Goal: Task Accomplishment & Management: Use online tool/utility

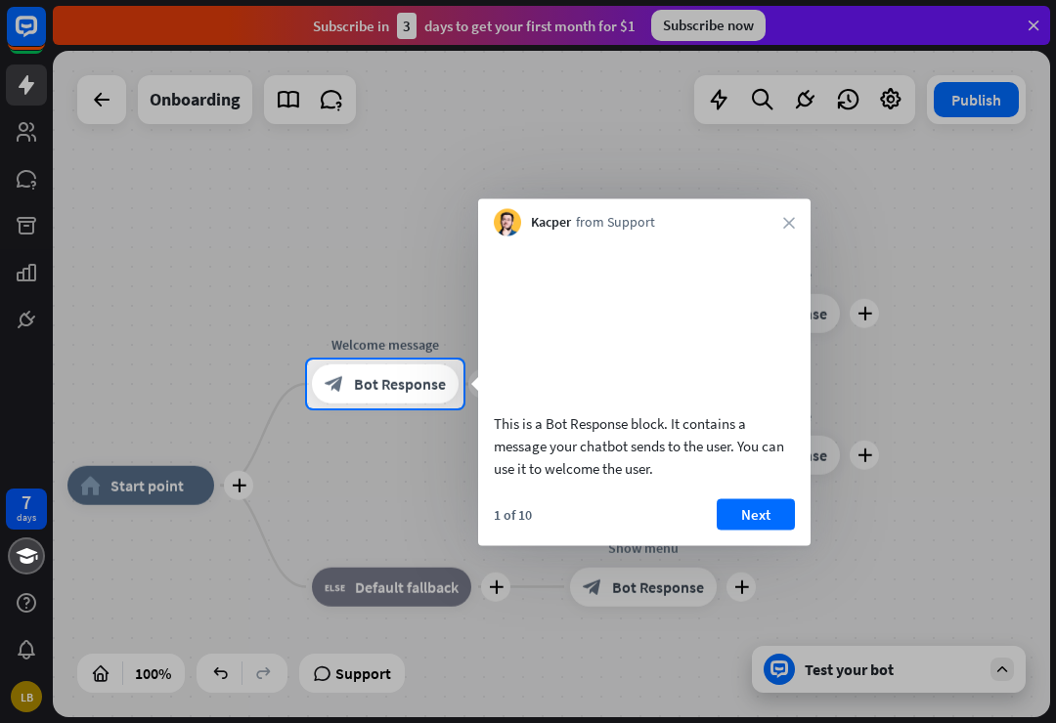
click at [763, 530] on button "Next" at bounding box center [755, 513] width 78 height 31
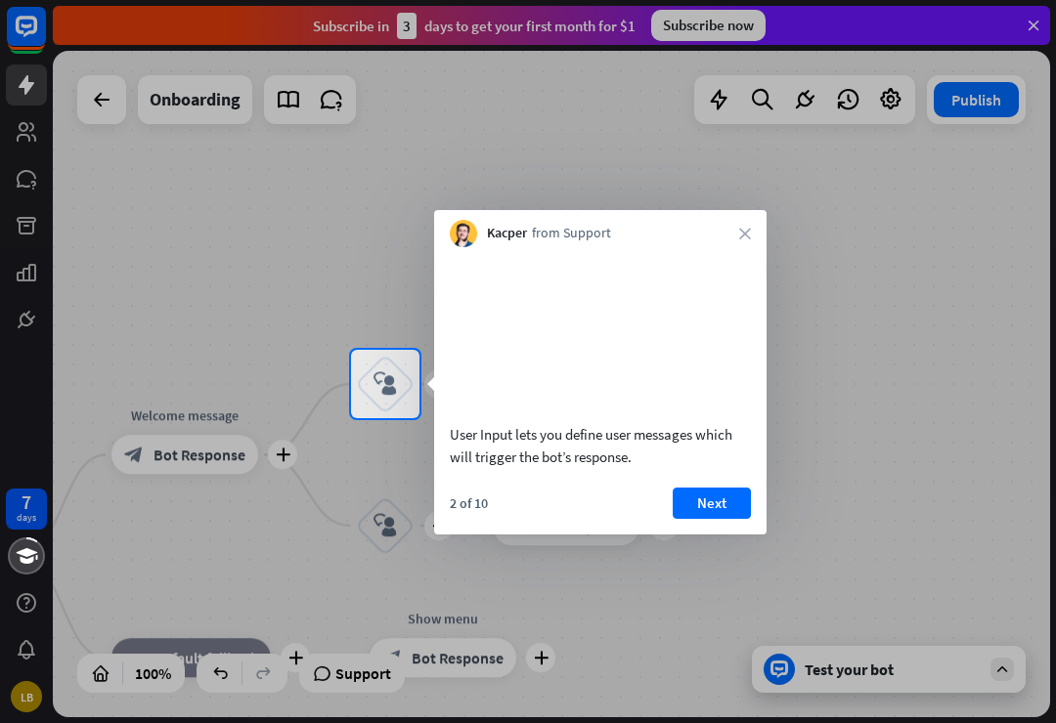
click at [712, 519] on button "Next" at bounding box center [711, 503] width 78 height 31
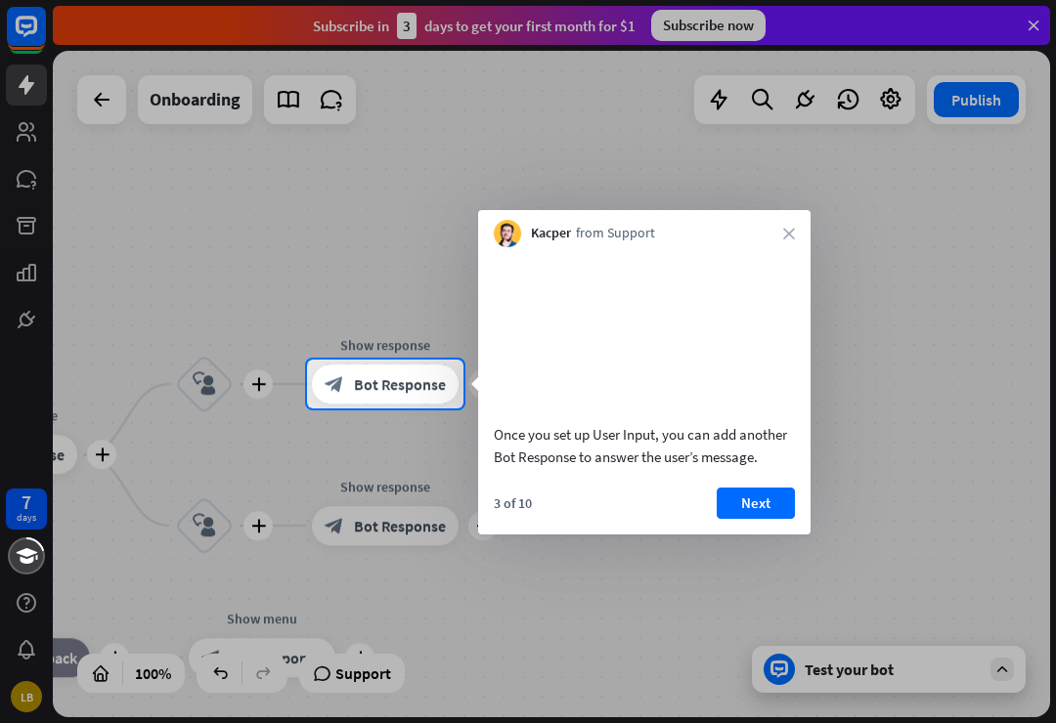
click at [743, 519] on button "Next" at bounding box center [755, 503] width 78 height 31
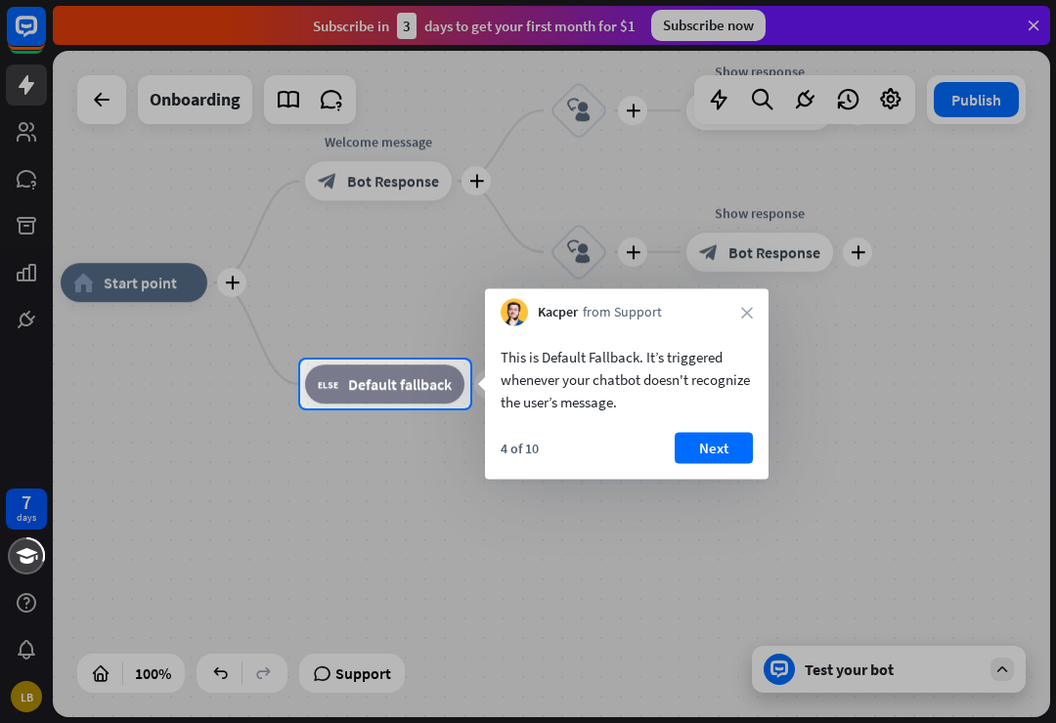
click at [722, 446] on button "Next" at bounding box center [713, 448] width 78 height 31
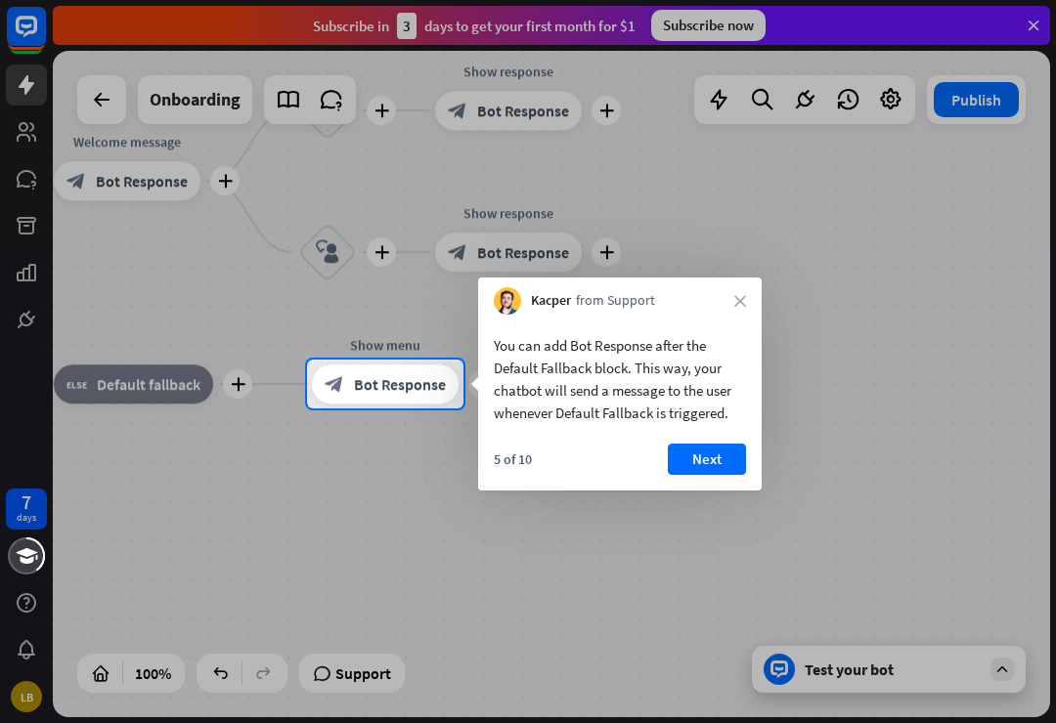
click at [706, 456] on button "Next" at bounding box center [707, 459] width 78 height 31
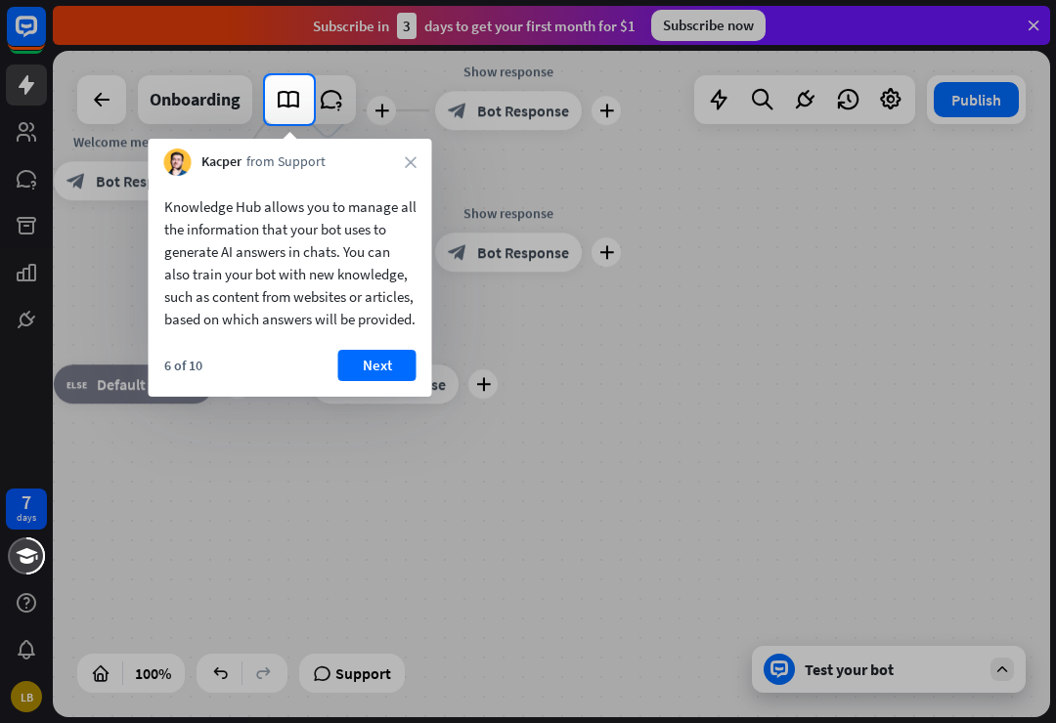
click at [363, 381] on button "Next" at bounding box center [377, 365] width 78 height 31
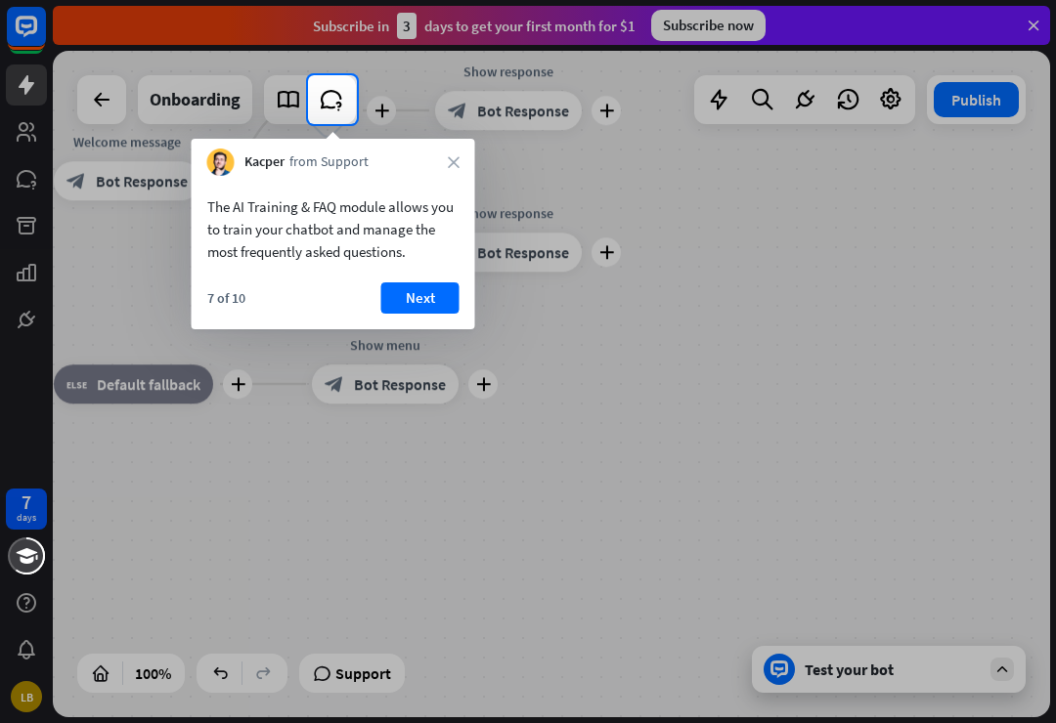
click at [411, 302] on button "Next" at bounding box center [420, 297] width 78 height 31
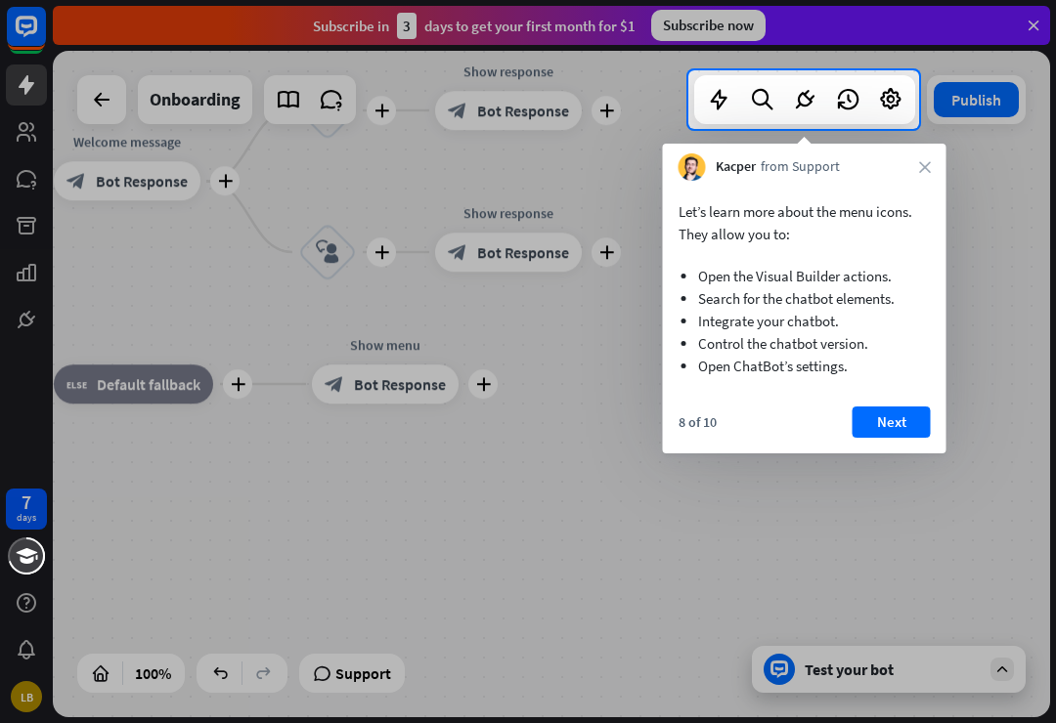
click at [879, 419] on button "Next" at bounding box center [891, 422] width 78 height 31
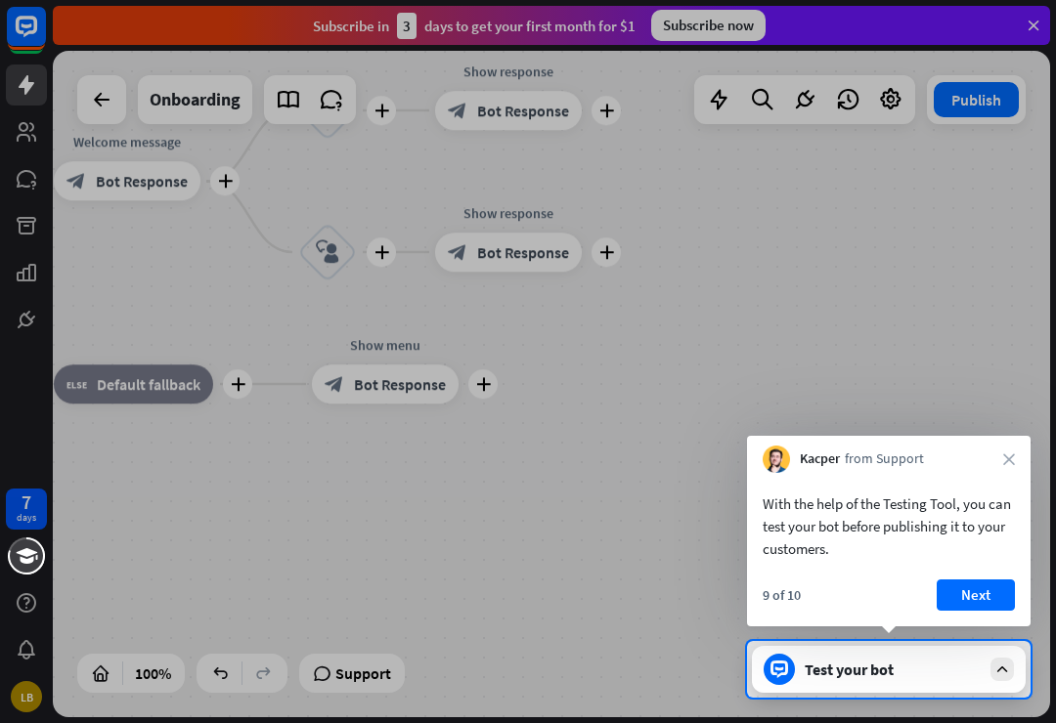
click at [984, 598] on button "Next" at bounding box center [975, 595] width 78 height 31
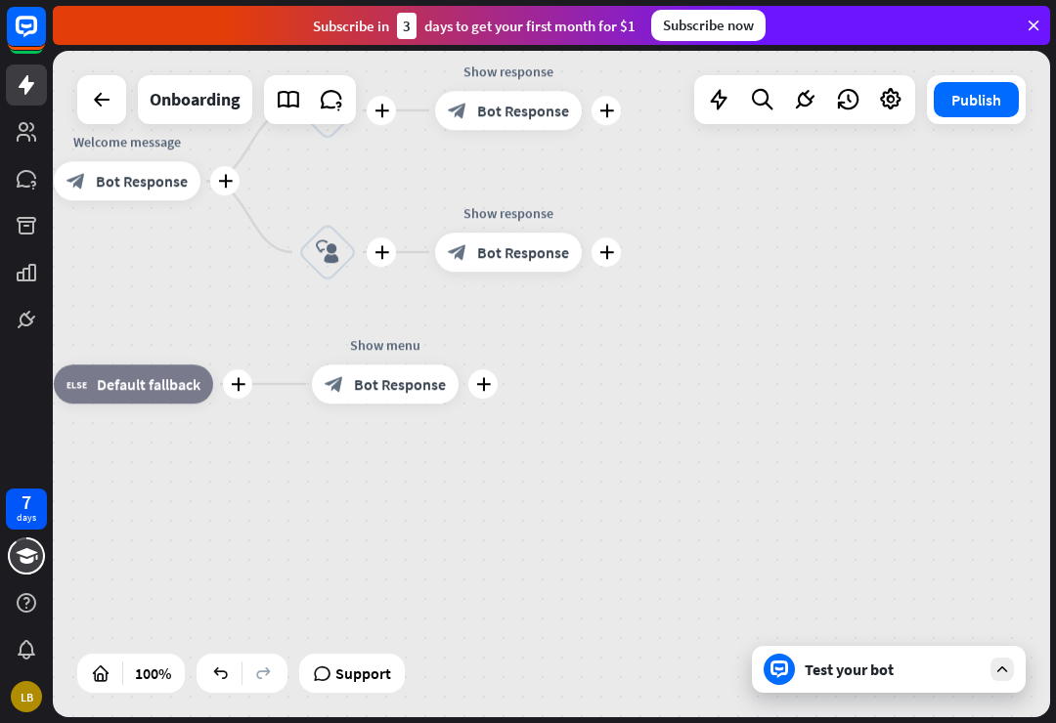
click at [987, 597] on div "plus home_2 Start point plus Welcome message block_bot_response Bot Response pl…" at bounding box center [551, 384] width 997 height 667
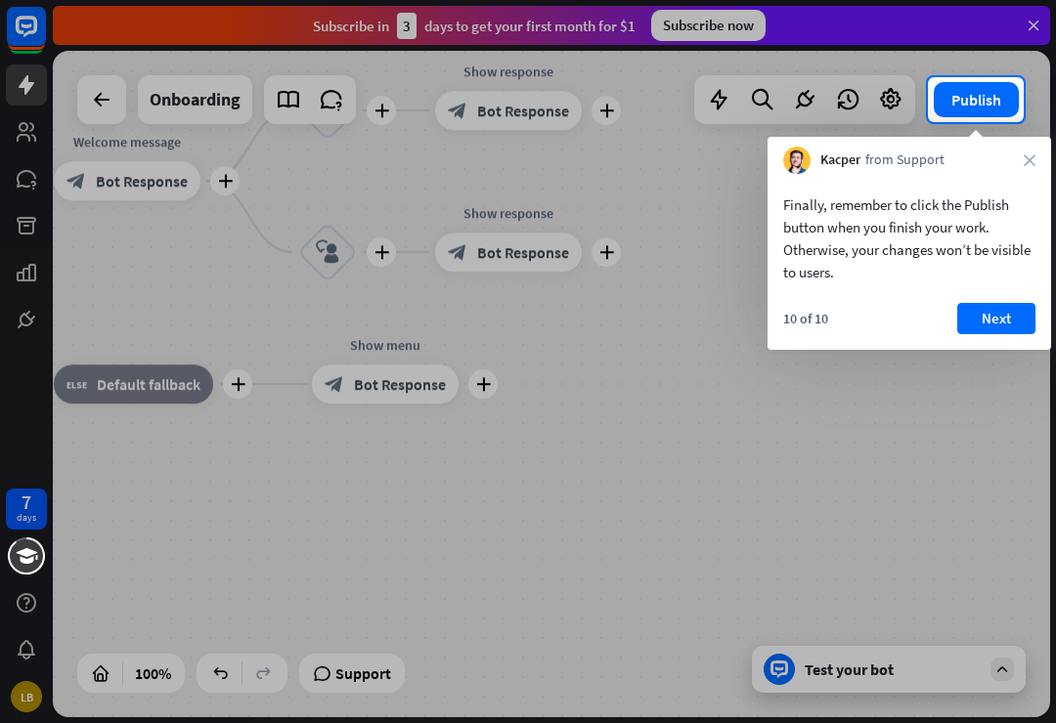
click at [998, 312] on button "Next" at bounding box center [996, 318] width 78 height 31
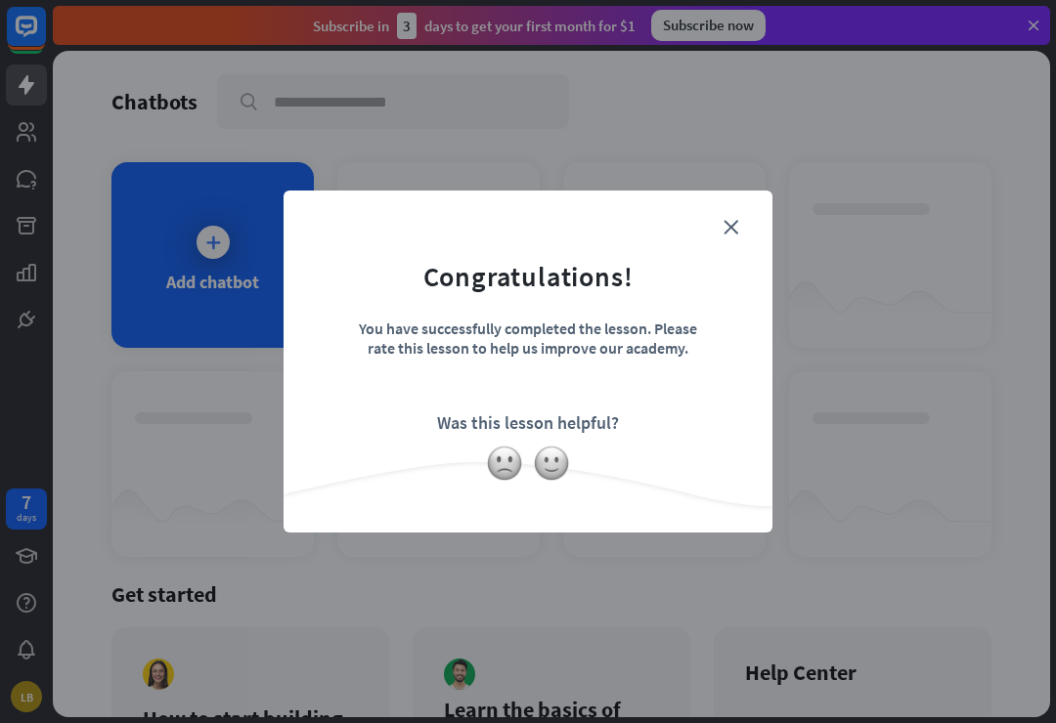
click at [493, 467] on img at bounding box center [504, 463] width 37 height 37
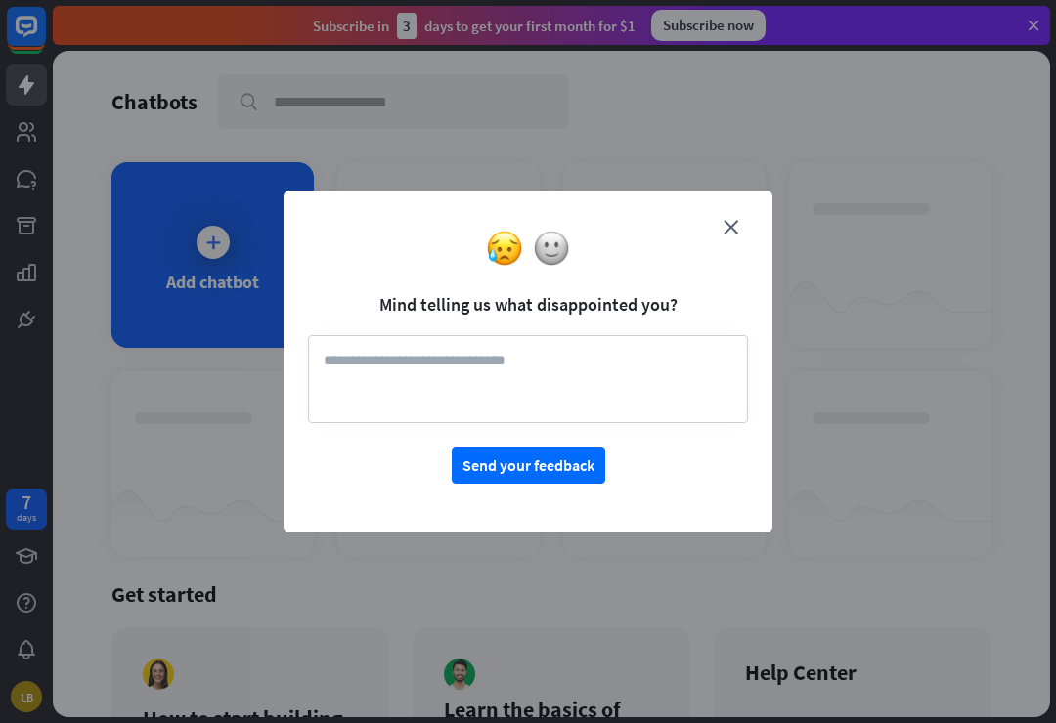
click at [717, 238] on div at bounding box center [527, 248] width 489 height 37
click at [731, 238] on div at bounding box center [527, 248] width 489 height 37
click at [346, 373] on textarea at bounding box center [528, 379] width 440 height 88
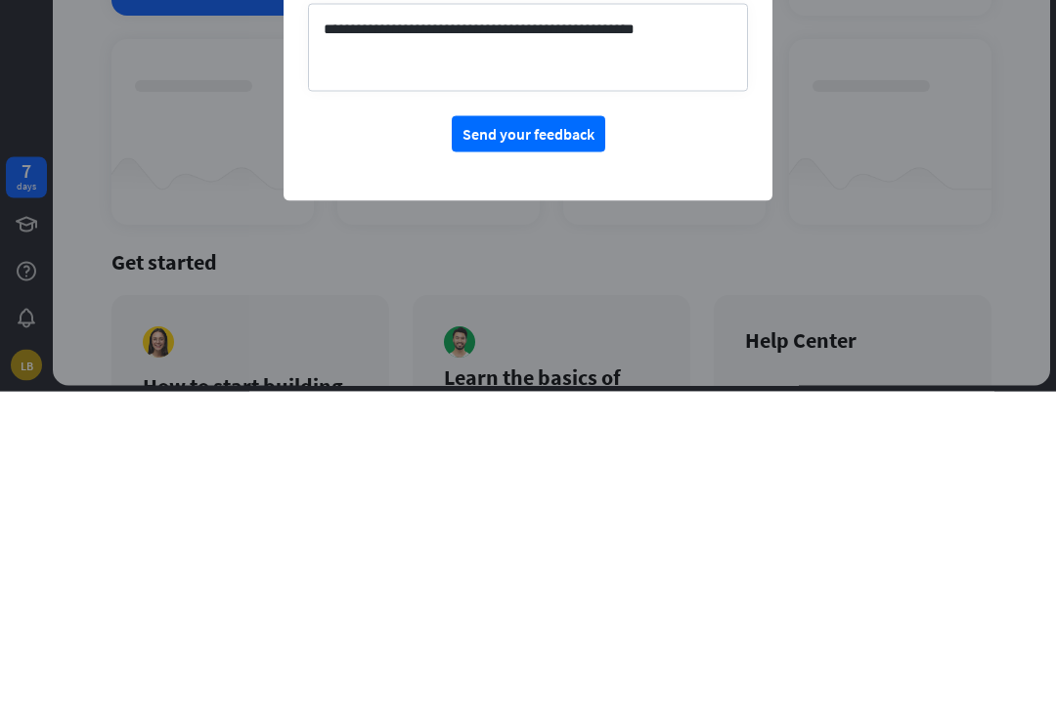
type textarea "**********"
click at [539, 448] on button "Send your feedback" at bounding box center [528, 466] width 153 height 36
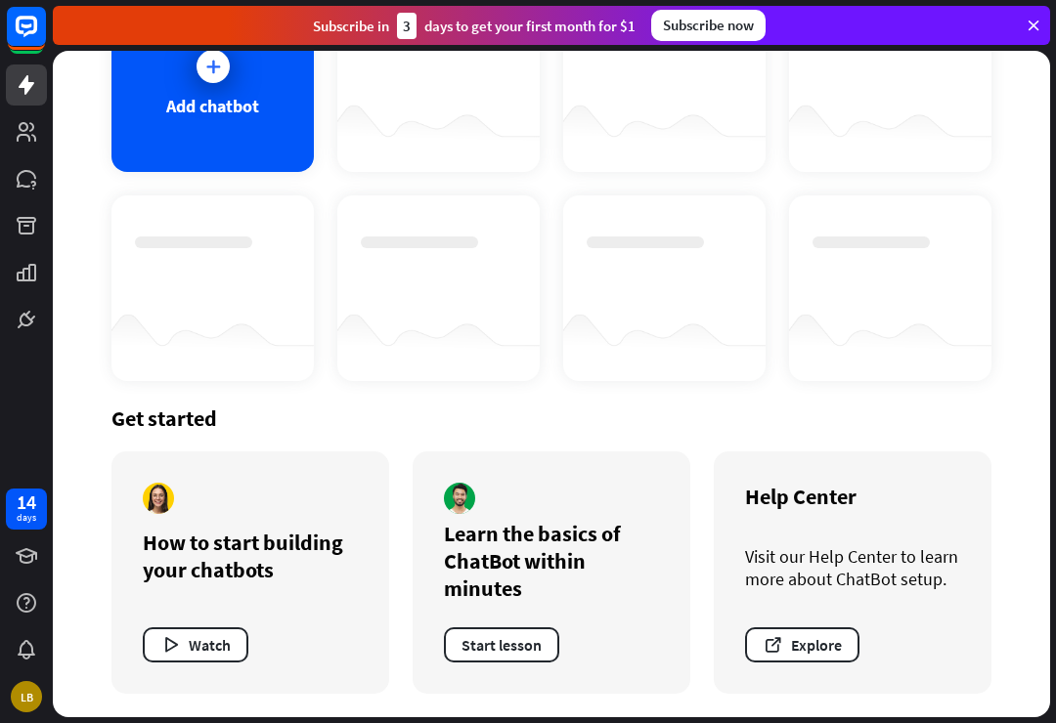
scroll to position [176, 0]
click at [192, 110] on div "Add chatbot" at bounding box center [212, 106] width 93 height 22
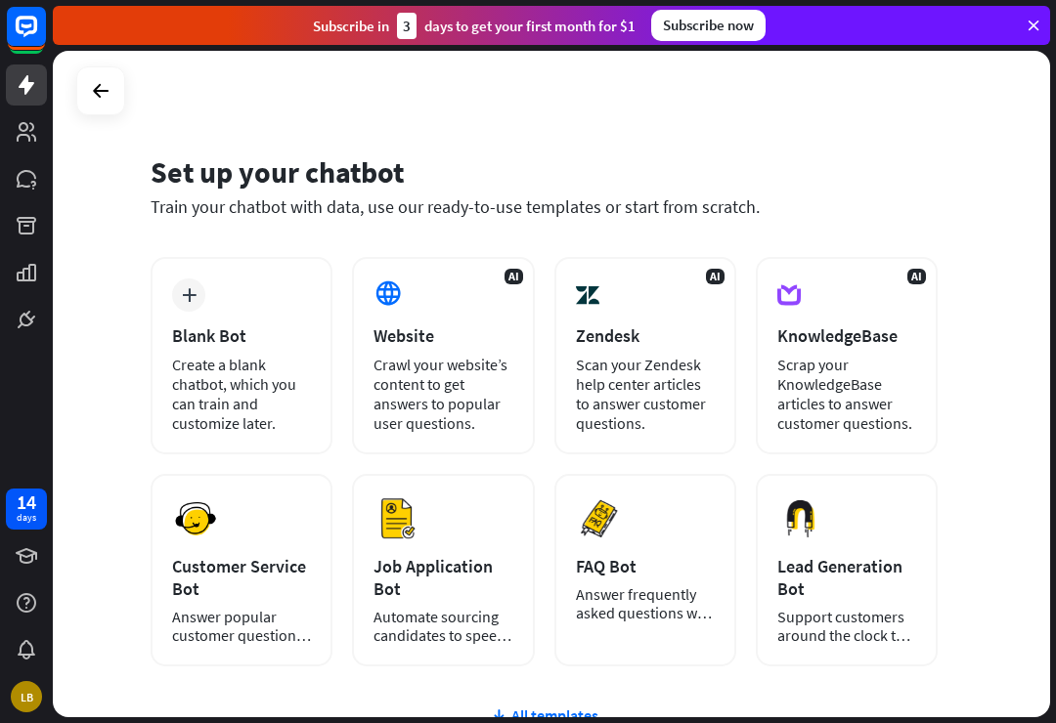
click at [233, 381] on div "Create a blank chatbot, which you can train and customize later." at bounding box center [241, 394] width 139 height 78
